Goal: Task Accomplishment & Management: Manage account settings

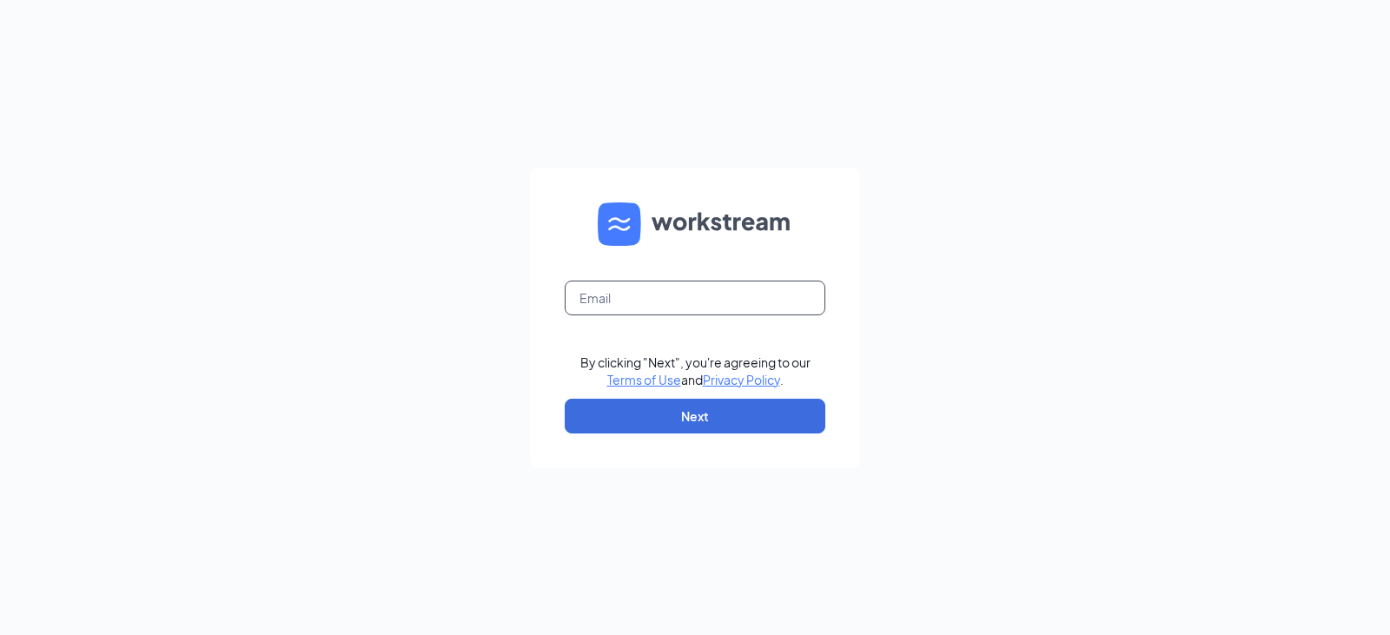
click at [644, 288] on input "text" at bounding box center [695, 298] width 261 height 35
type input "bk11265@sbcglobal.net"
click at [715, 393] on form "bk11265@sbcglobal.net By clicking "Next", you're agreeing to our Terms of Use a…" at bounding box center [695, 318] width 330 height 301
click at [715, 395] on form "bk11265@sbcglobal.net By clicking "Next", you're agreeing to our Terms of Use a…" at bounding box center [695, 318] width 330 height 301
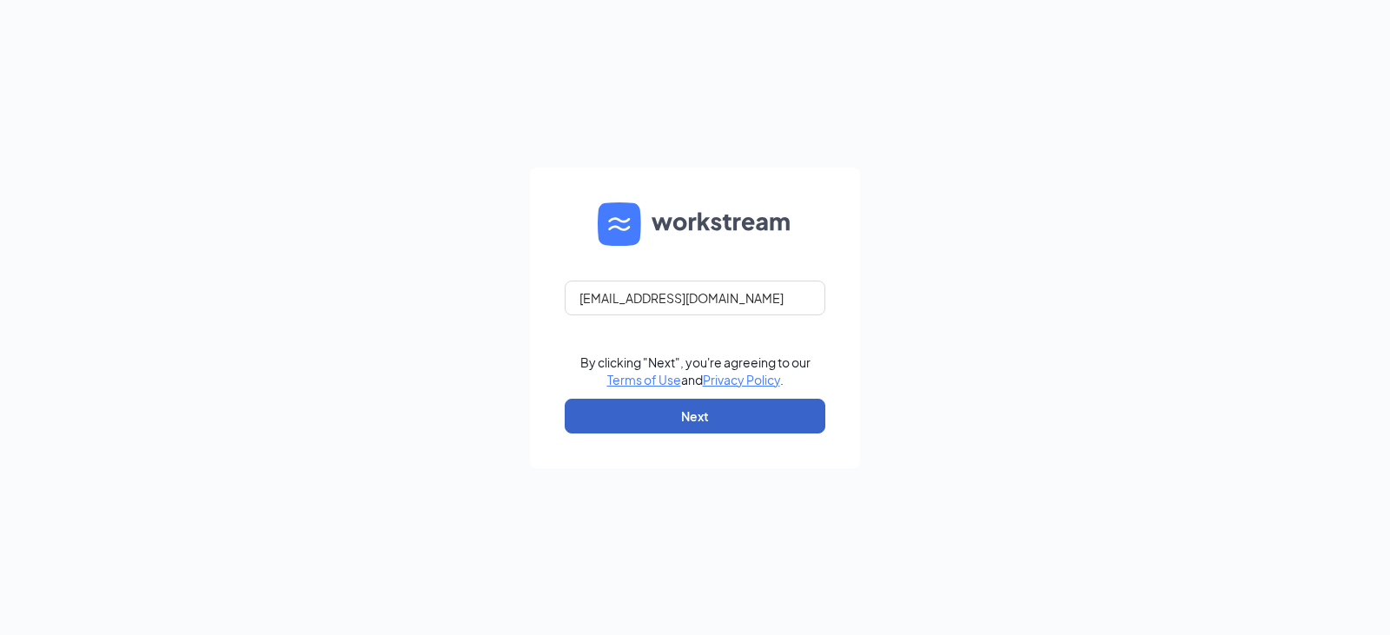
click at [698, 416] on button "Next" at bounding box center [695, 416] width 261 height 35
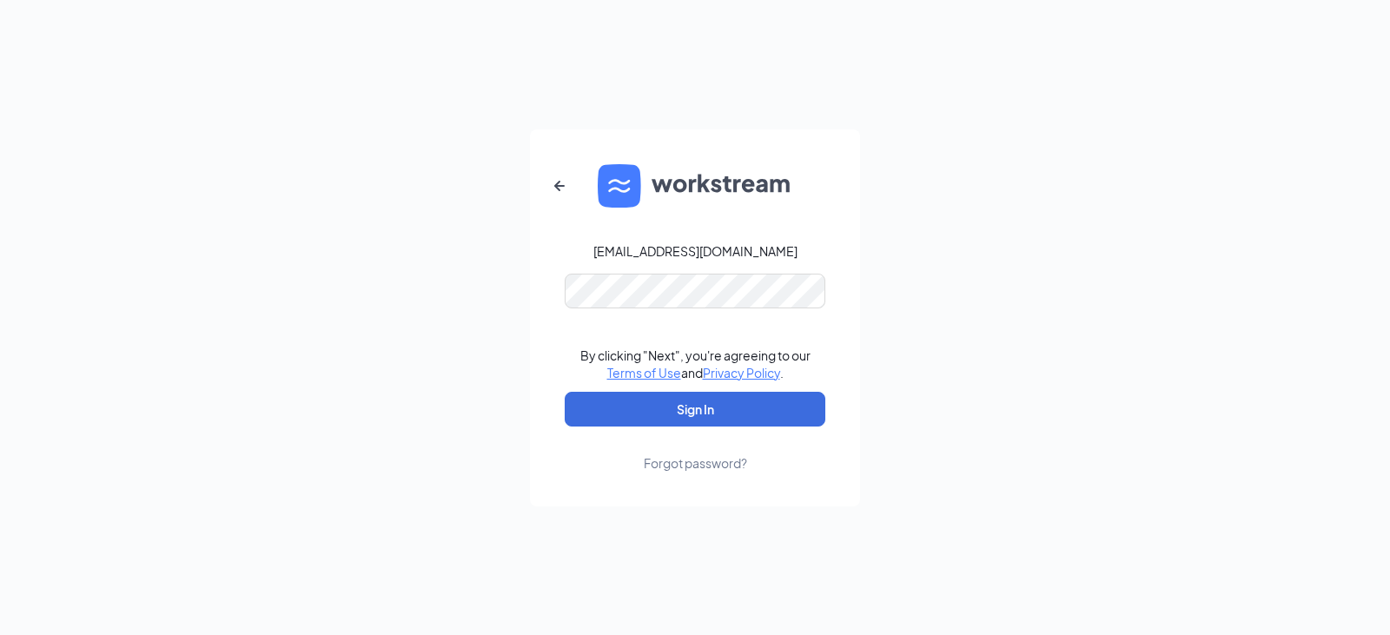
click at [705, 314] on form "bk11265@sbcglobal.net By clicking "Next", you're agreeing to our Terms of Use a…" at bounding box center [695, 317] width 330 height 377
click at [658, 410] on button "Sign In" at bounding box center [695, 409] width 261 height 35
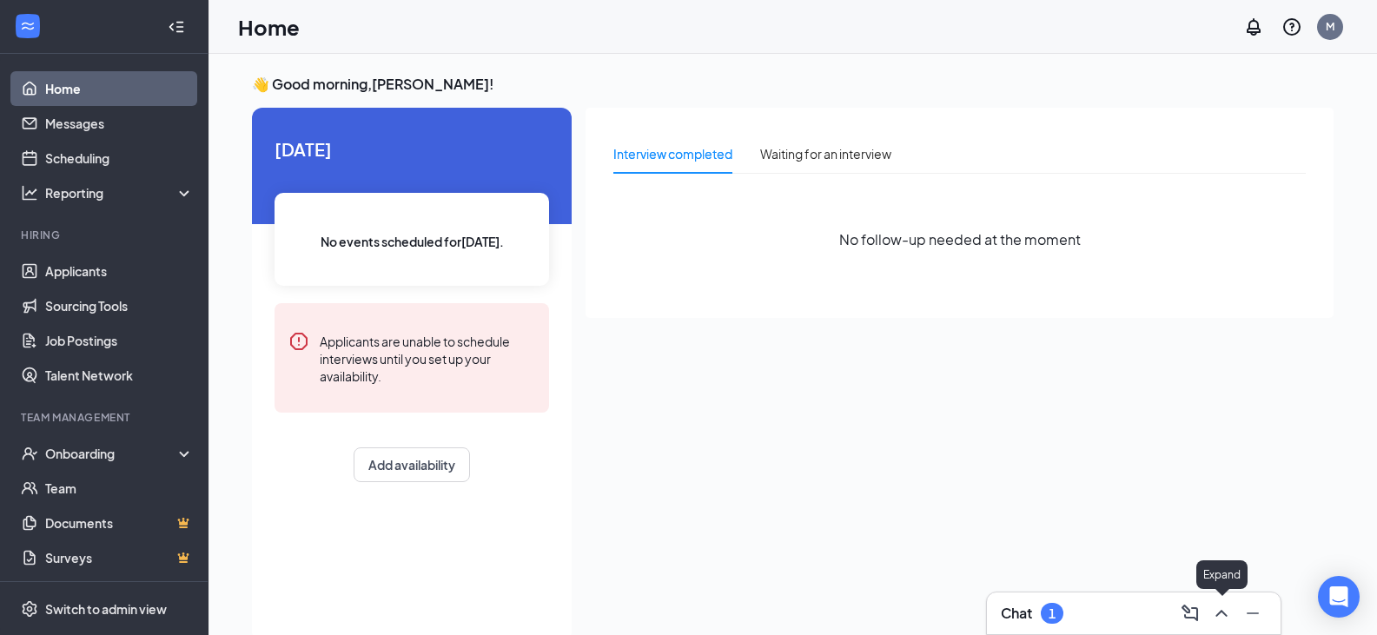
click at [1223, 623] on icon "ChevronUp" at bounding box center [1221, 613] width 21 height 21
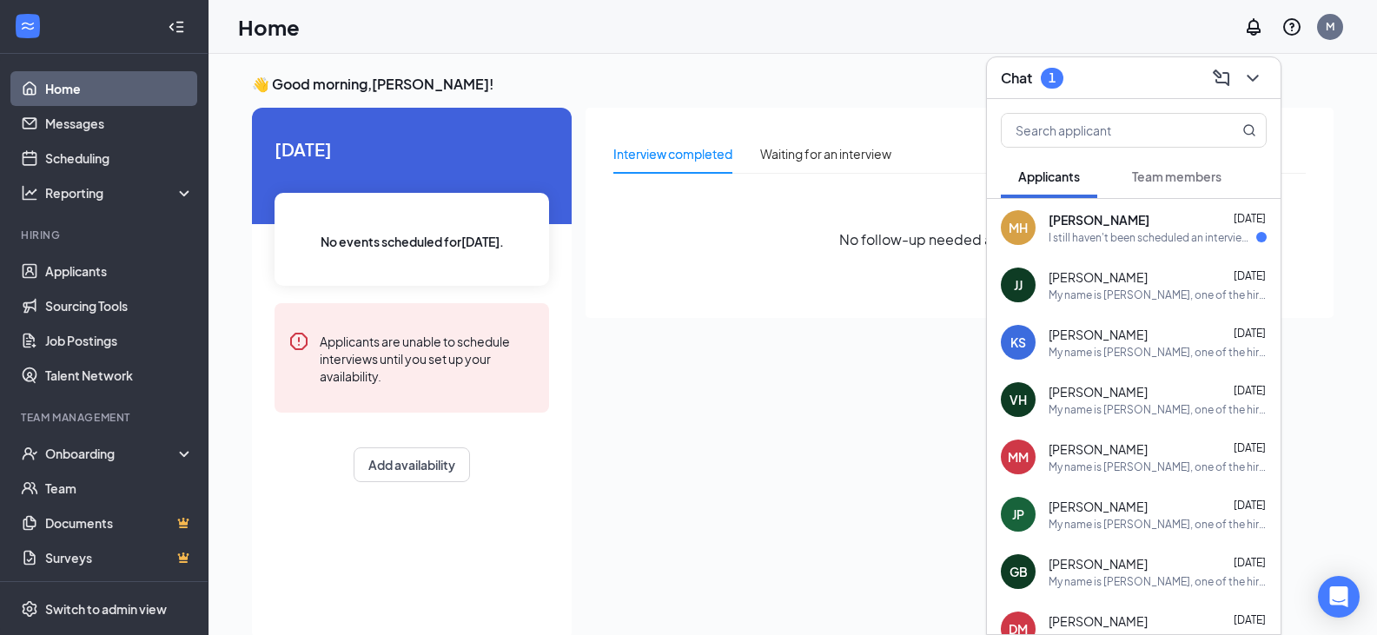
click at [1132, 234] on div "I still haven't been scheduled an interview. What times would I be able to inte…" at bounding box center [1152, 237] width 208 height 15
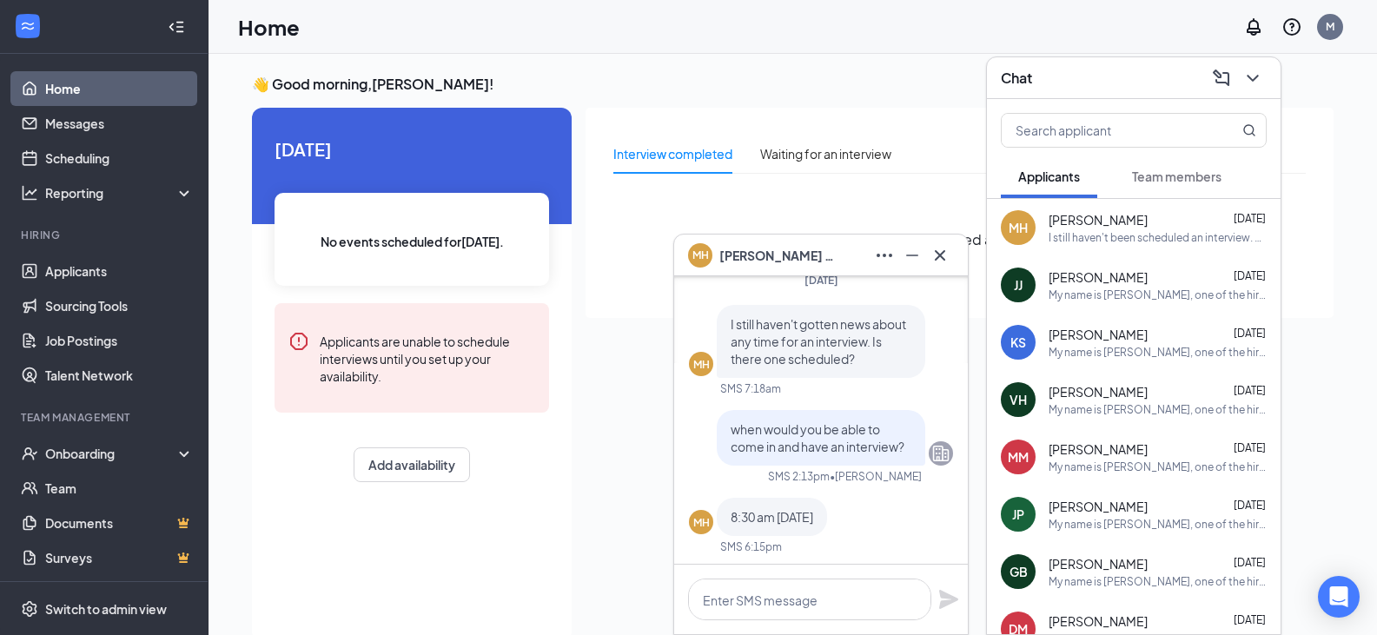
scroll to position [-122, 0]
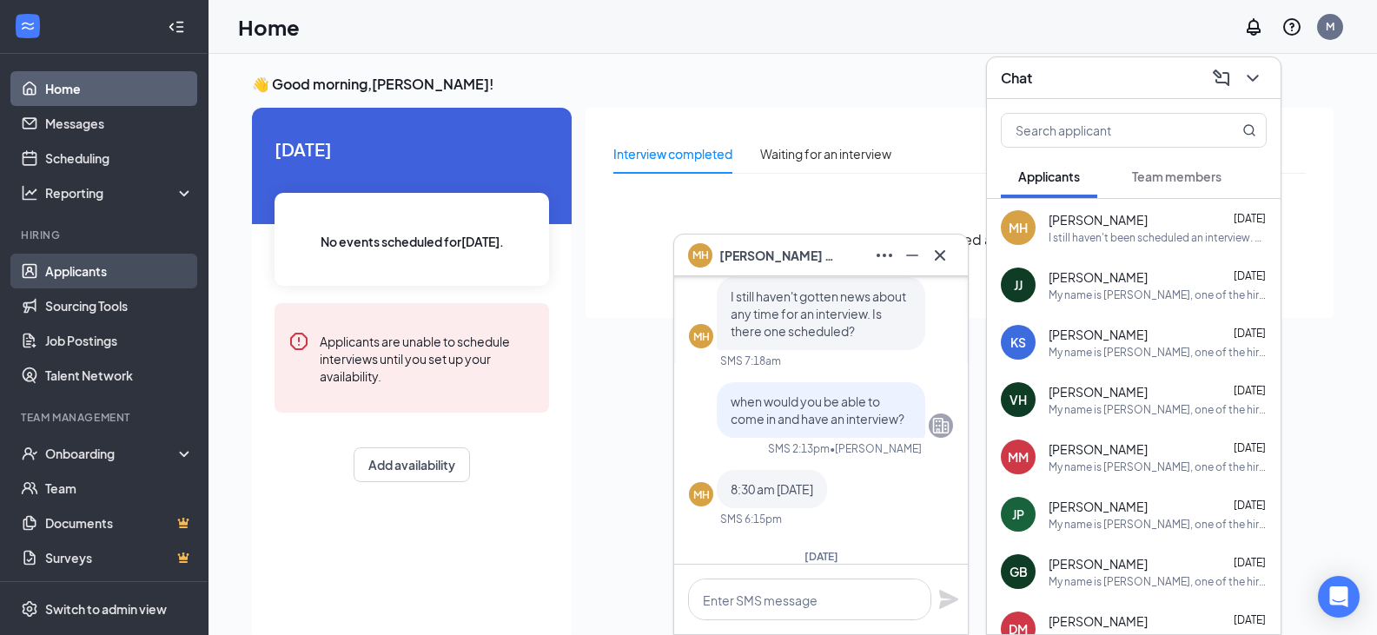
click at [50, 265] on link "Applicants" at bounding box center [119, 271] width 149 height 35
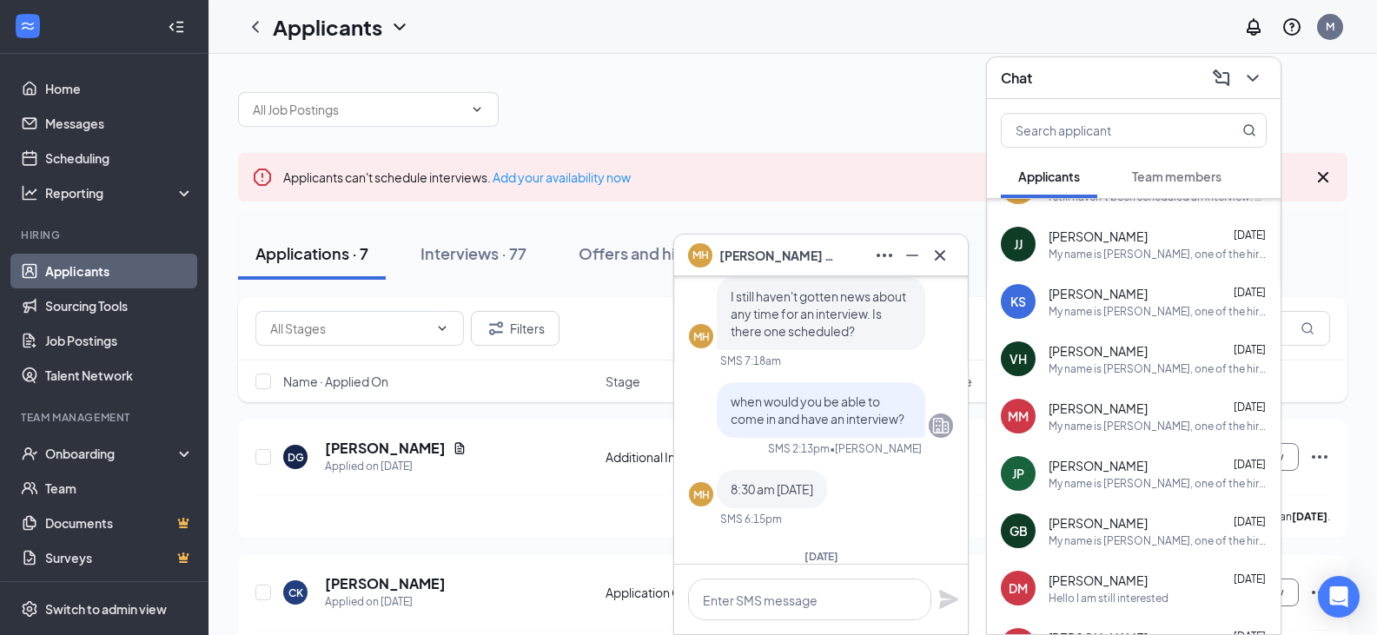
scroll to position [87, 0]
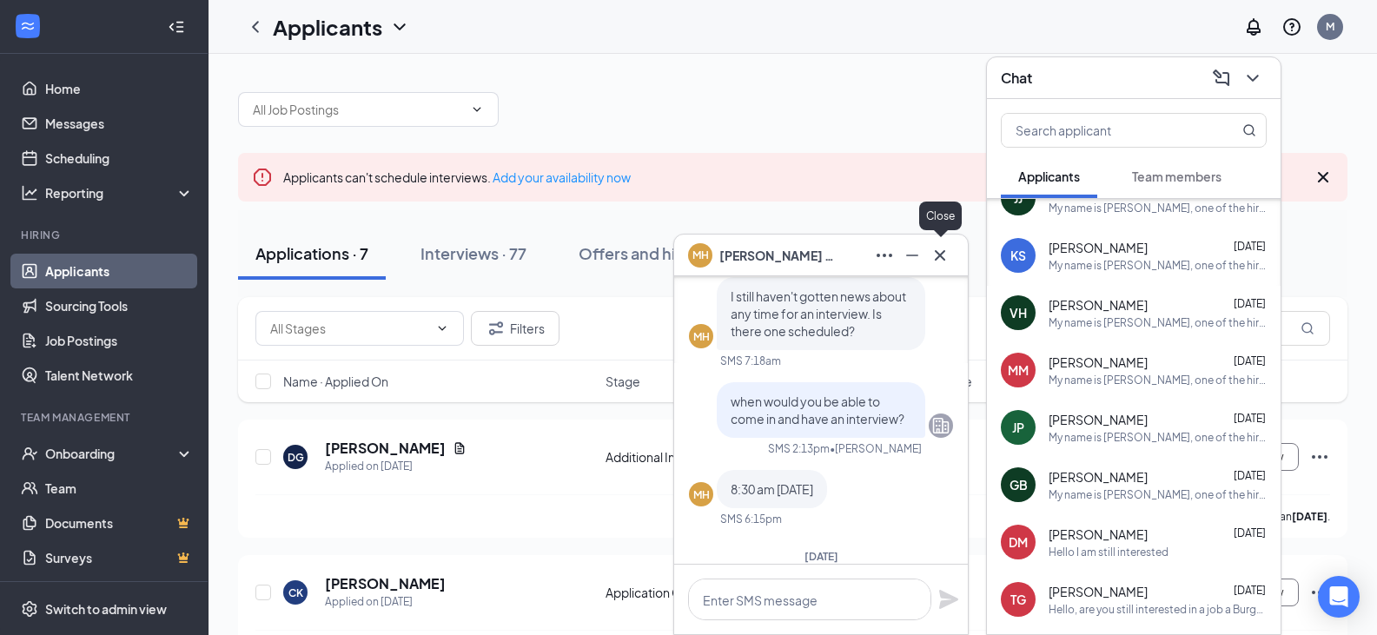
click at [947, 248] on icon "Cross" at bounding box center [939, 255] width 21 height 21
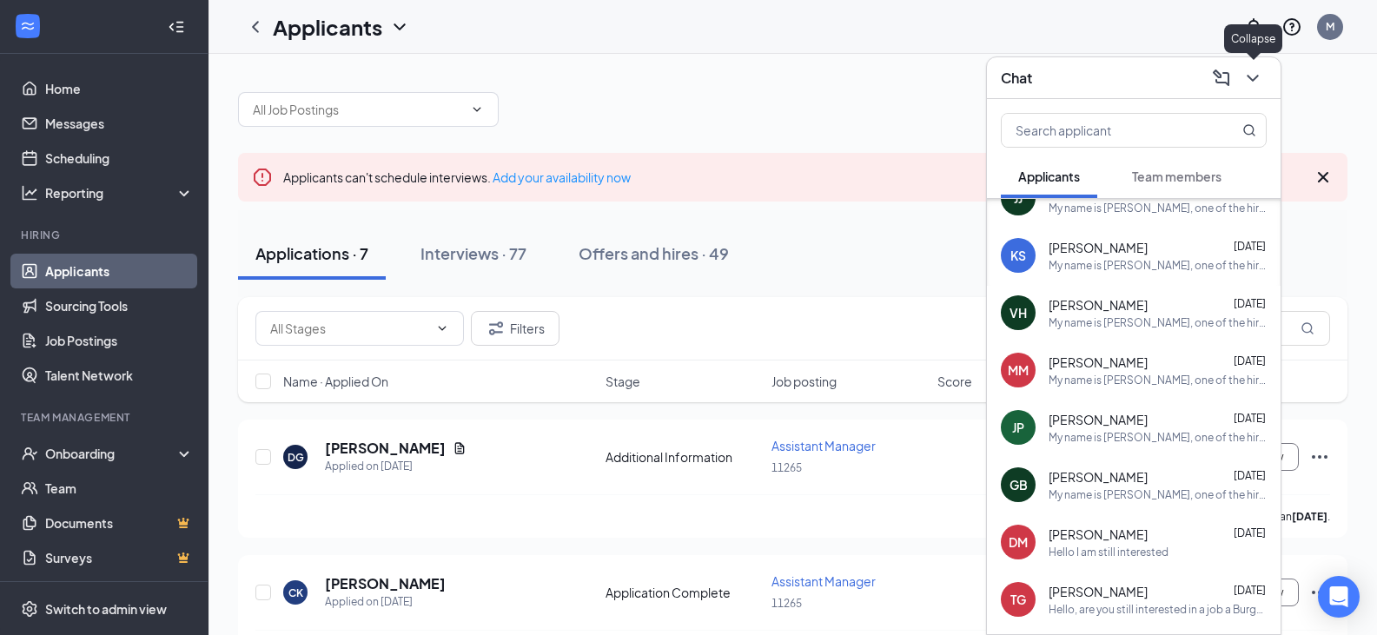
click at [1255, 78] on icon "ChevronDown" at bounding box center [1251, 78] width 11 height 7
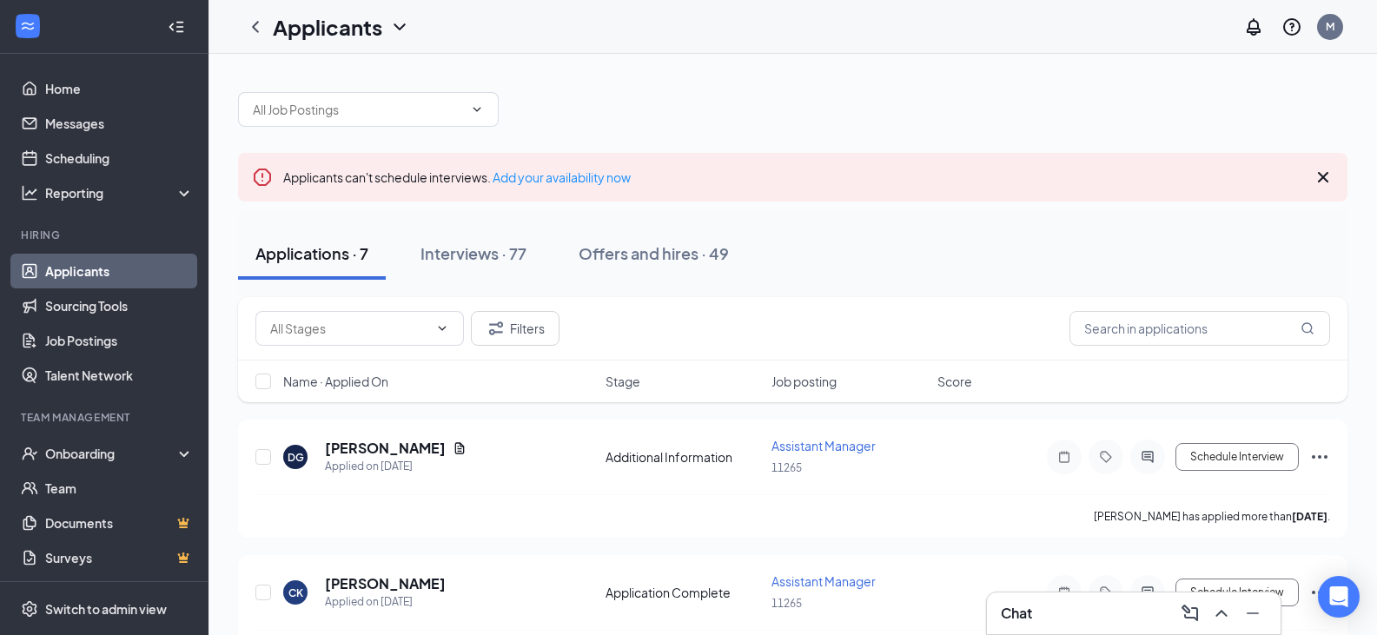
scroll to position [0, 0]
click at [115, 442] on div "Onboarding" at bounding box center [104, 453] width 208 height 35
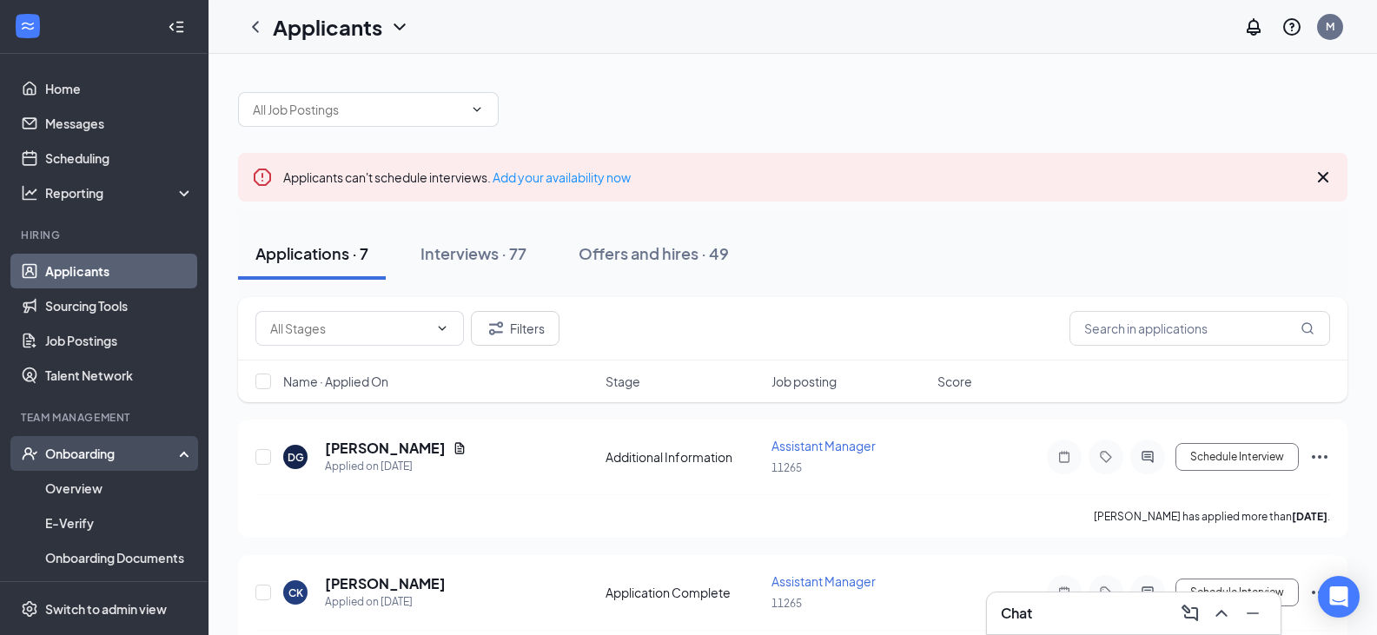
click at [131, 460] on div "Onboarding" at bounding box center [112, 453] width 134 height 17
click at [120, 450] on div "Onboarding" at bounding box center [112, 453] width 134 height 17
click at [125, 495] on link "Overview" at bounding box center [119, 488] width 149 height 35
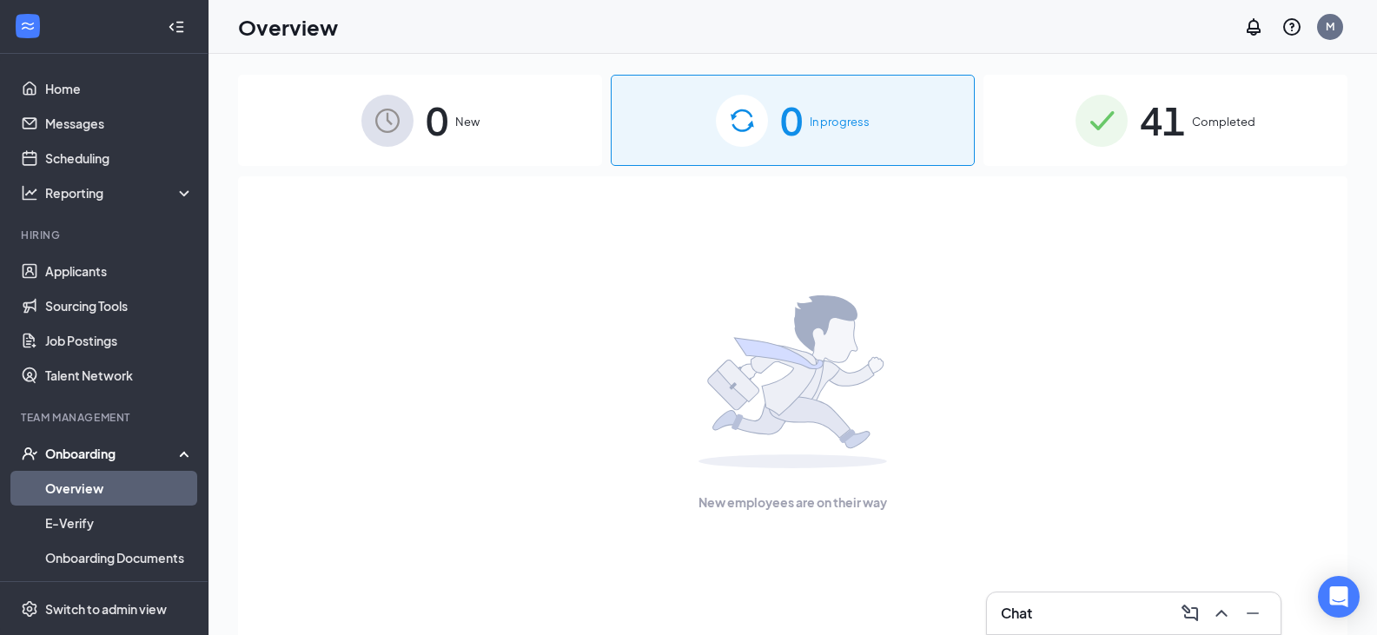
click at [1331, 119] on div "41 Completed" at bounding box center [1165, 120] width 364 height 91
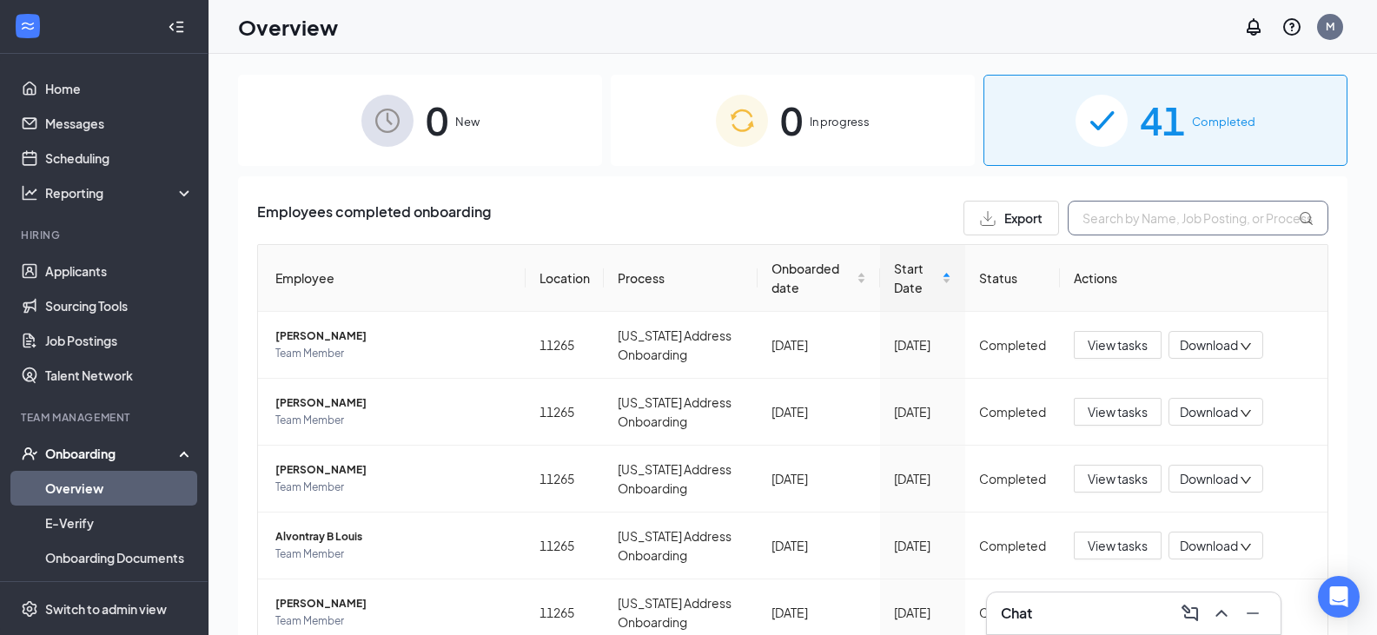
click at [1186, 219] on input "text" at bounding box center [1198, 218] width 261 height 35
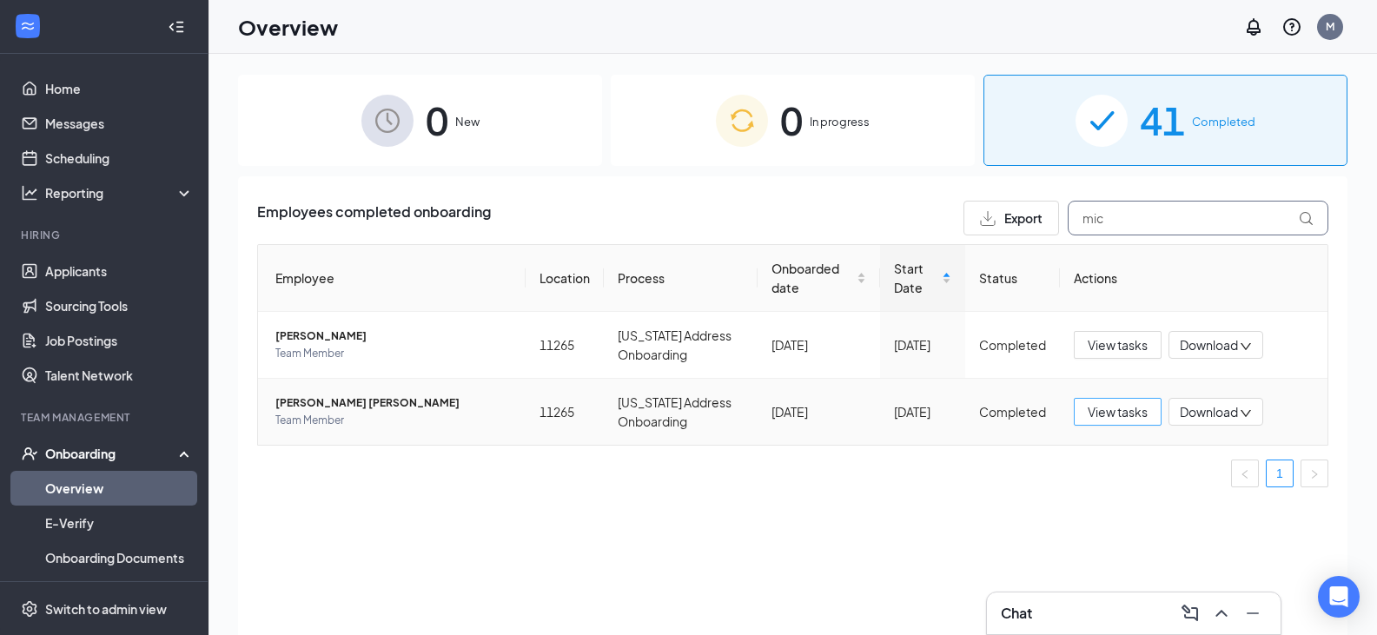
type input "mic"
click at [1125, 407] on span "View tasks" at bounding box center [1118, 411] width 60 height 19
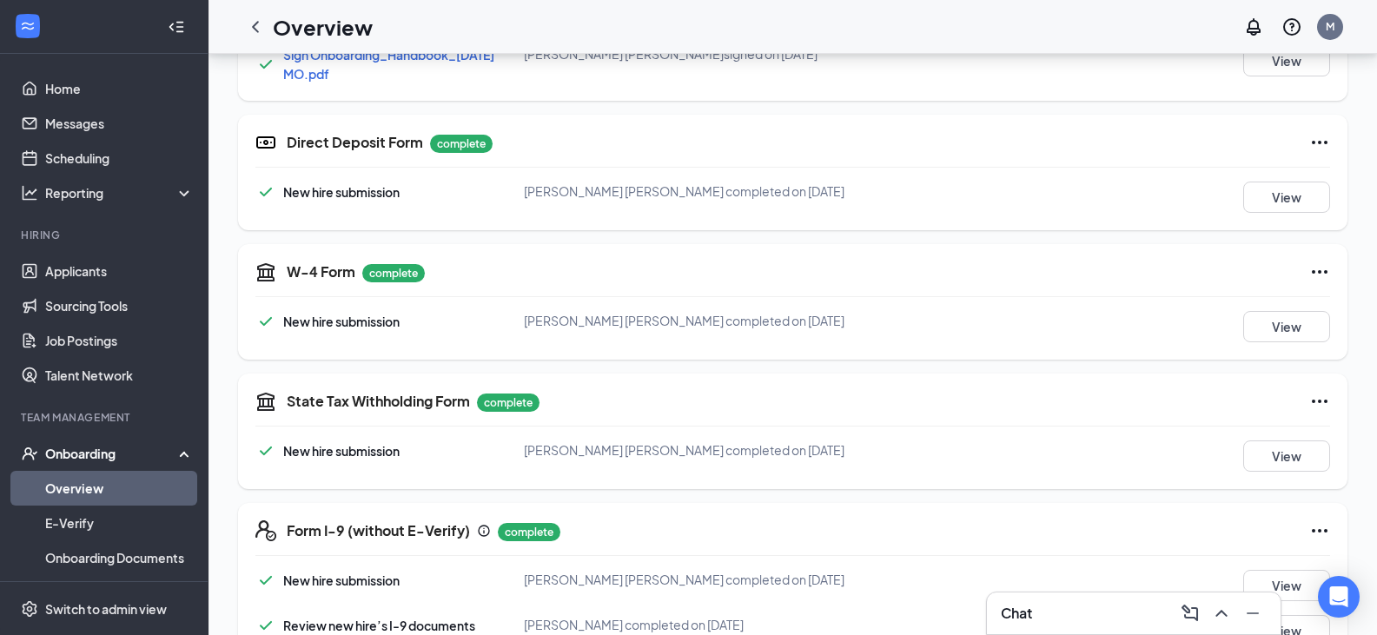
scroll to position [512, 0]
